Goal: Transaction & Acquisition: Purchase product/service

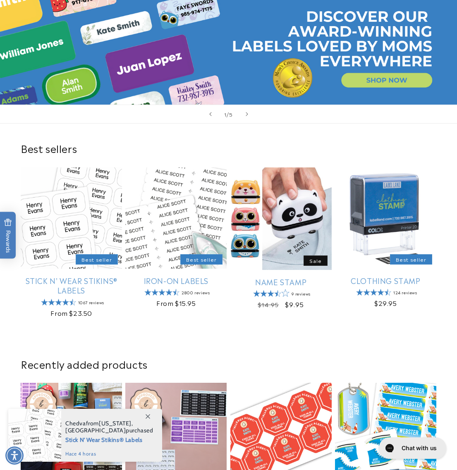
scroll to position [103, 0]
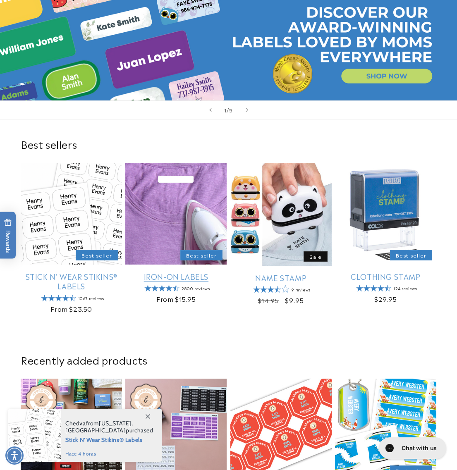
click at [190, 272] on link "Iron-On Labels" at bounding box center [175, 277] width 101 height 10
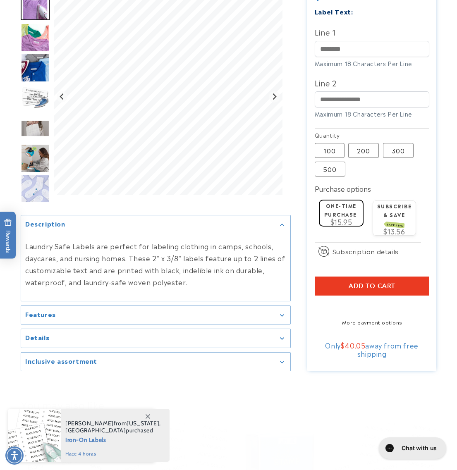
scroll to position [362, 0]
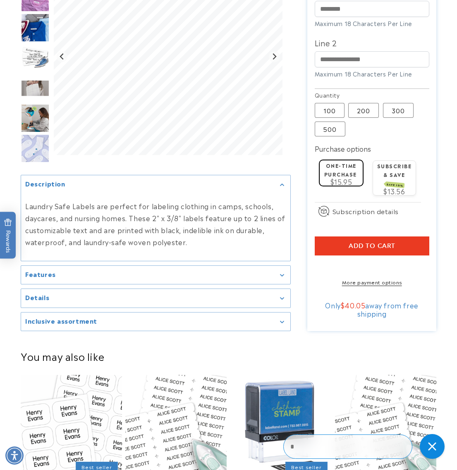
click at [352, 295] on section "Iron-On Labels Iron-On Labels 2800 Reviews Estimated Delivery: [DATE] - [DATE] …" at bounding box center [371, 35] width 129 height 592
click at [352, 294] on section "Iron-On Labels Iron-On Labels 2800 Reviews Estimated Delivery: [DATE] - [DATE] …" at bounding box center [371, 35] width 129 height 592
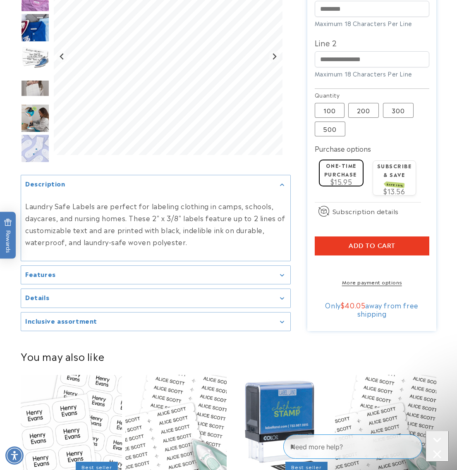
scroll to position [0, 0]
click at [350, 286] on link "More payment options" at bounding box center [372, 281] width 114 height 7
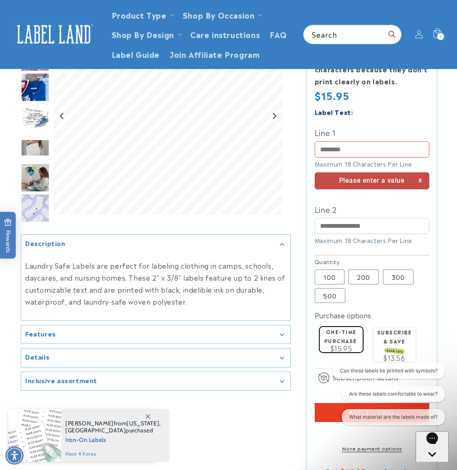
scroll to position [150, 0]
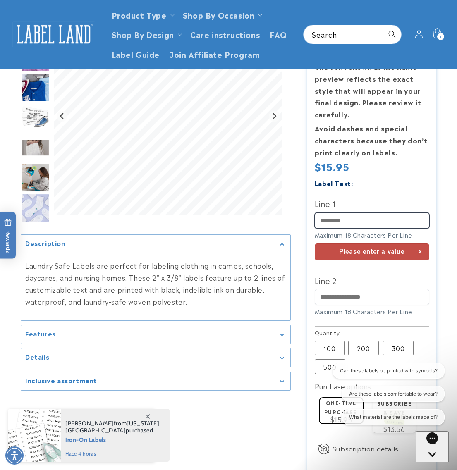
click at [344, 216] on input "Line 1" at bounding box center [372, 220] width 114 height 16
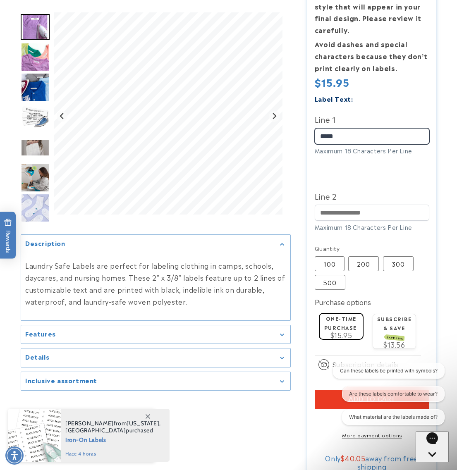
scroll to position [305, 0]
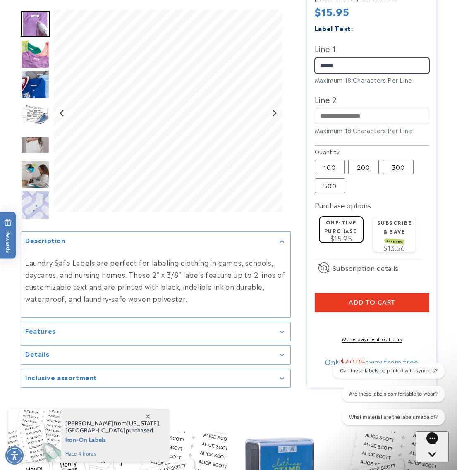
type input "*****"
click at [352, 351] on section "Iron-On Labels Iron-On Labels 2800 Reviews Estimated Delivery: [DATE] - [DATE] …" at bounding box center [371, 92] width 129 height 592
click at [352, 350] on section "Iron-On Labels Iron-On Labels 2800 Reviews Estimated Delivery: [DATE] - [DATE] …" at bounding box center [371, 92] width 129 height 592
click at [351, 342] on link "More payment options" at bounding box center [372, 338] width 114 height 7
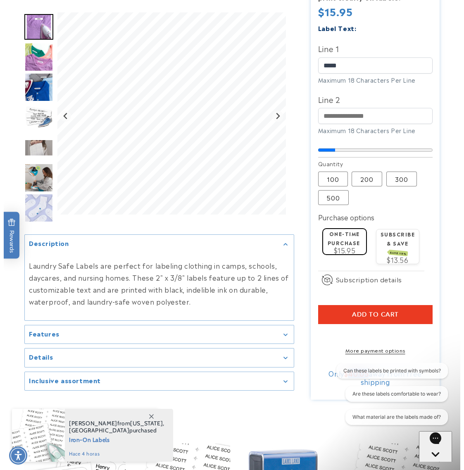
scroll to position [357, 0]
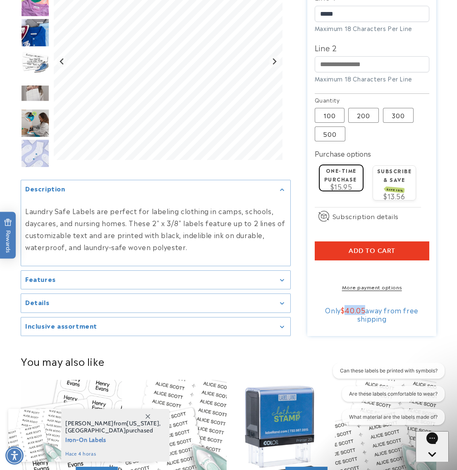
click at [343, 245] on button "Add to cart" at bounding box center [372, 250] width 114 height 19
